Goal: Find specific page/section: Find specific page/section

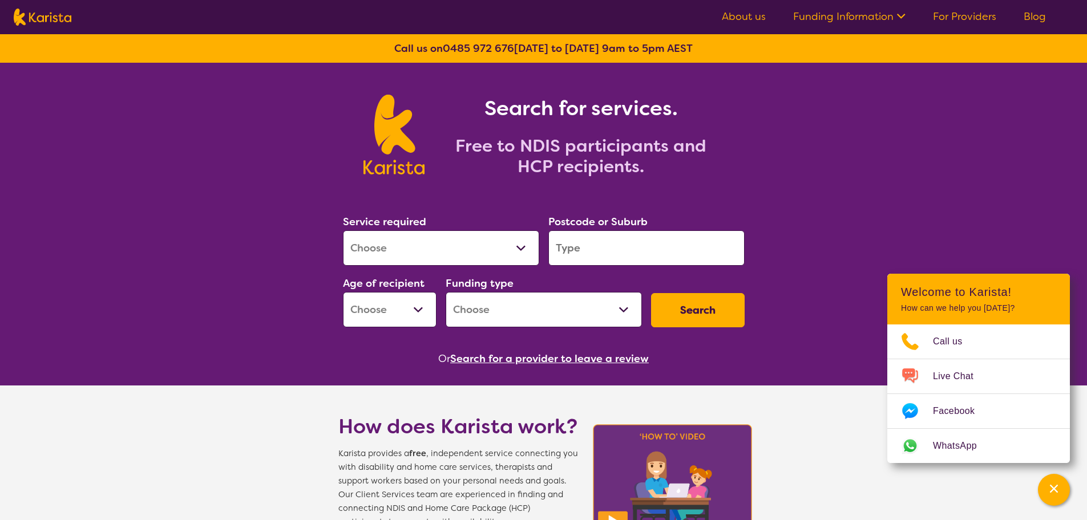
click at [524, 249] on select "Allied Health Assistant Assessment ([MEDICAL_DATA] or [MEDICAL_DATA]) Behaviour…" at bounding box center [441, 248] width 196 height 35
click at [888, 142] on div "Search for services. Free to NDIS participants and HCP recipients." at bounding box center [543, 122] width 1087 height 119
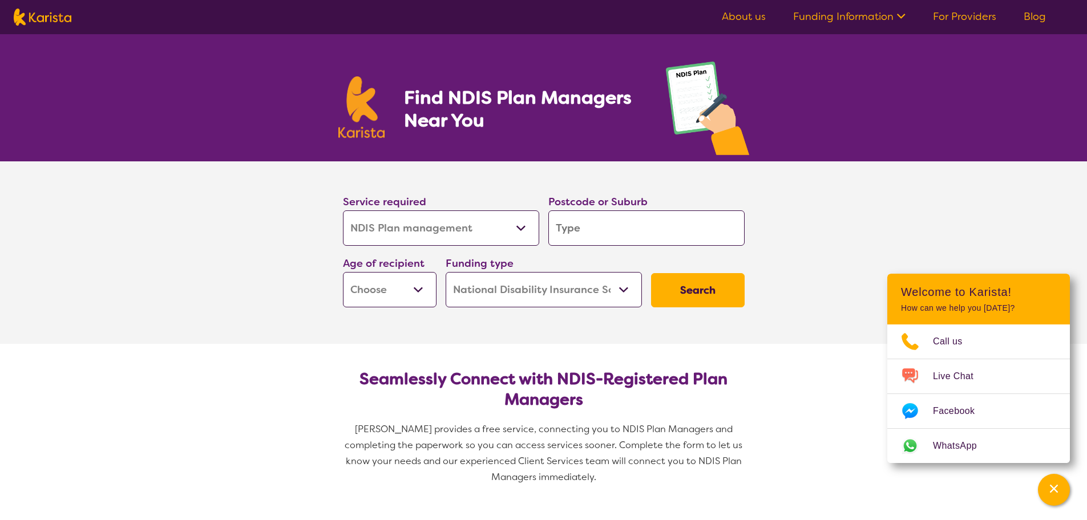
select select "NDIS Plan management"
select select "NDIS"
select select "NDIS Plan management"
select select "NDIS"
click at [524, 228] on select "Allied Health Assistant Assessment ([MEDICAL_DATA] or [MEDICAL_DATA]) Behaviour…" at bounding box center [441, 228] width 196 height 35
